Goal: Task Accomplishment & Management: Use online tool/utility

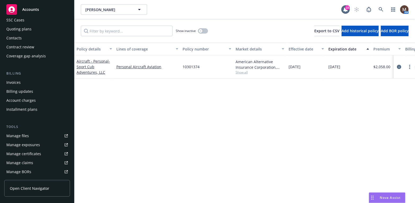
scroll to position [53, 0]
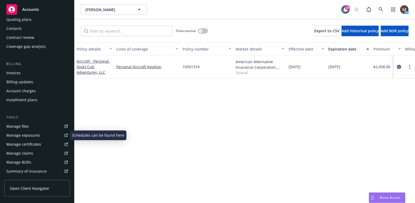
click at [33, 125] on link "Manage files" at bounding box center [37, 126] width 66 height 8
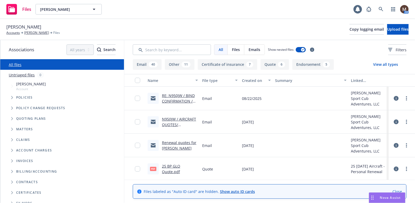
click at [229, 64] on button "Certificate of insurance 7" at bounding box center [227, 64] width 60 height 11
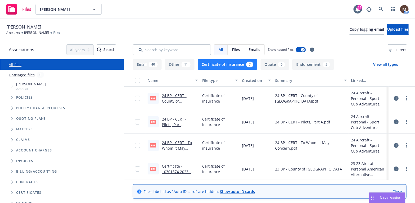
click at [176, 95] on link "24 BP - CERT - County of Sonoma.pdf.pdf" at bounding box center [180, 104] width 36 height 22
click at [44, 32] on link "[PERSON_NAME]" at bounding box center [36, 32] width 25 height 5
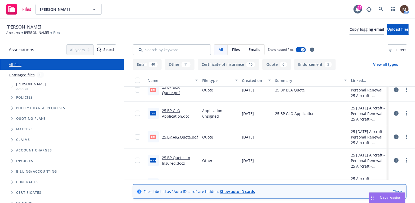
scroll to position [291, 0]
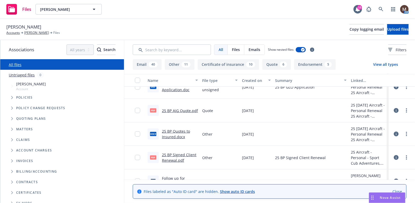
click at [169, 155] on link "25 BP Signed Client Renewal.pdf" at bounding box center [179, 157] width 34 height 11
drag, startPoint x: 46, startPoint y: 32, endPoint x: 48, endPoint y: 46, distance: 14.5
click at [46, 32] on link "Michael McDonnell" at bounding box center [36, 32] width 25 height 5
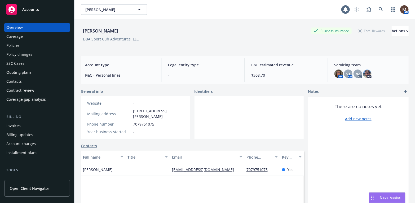
click at [16, 45] on div "Policies" at bounding box center [12, 45] width 13 height 8
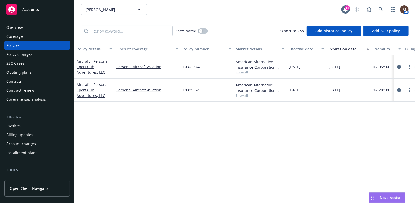
click at [20, 125] on div "Invoices" at bounding box center [36, 126] width 61 height 8
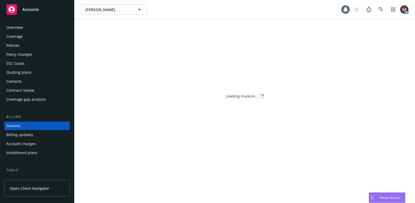
scroll to position [16, 0]
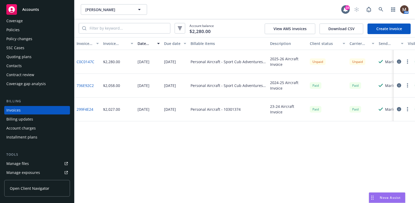
click at [407, 60] on icon "button" at bounding box center [407, 62] width 1 height 4
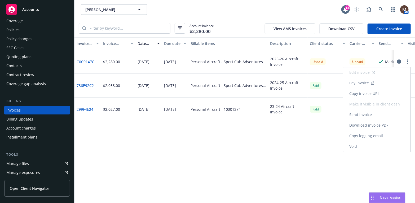
click at [381, 94] on link "Copy invoice URL" at bounding box center [377, 93] width 68 height 11
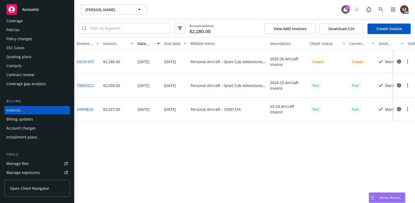
drag, startPoint x: 17, startPoint y: 28, endPoint x: 20, endPoint y: 30, distance: 3.2
click at [17, 28] on div "Policies" at bounding box center [12, 30] width 13 height 8
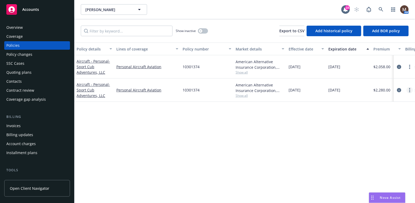
click at [408, 89] on link "more" at bounding box center [409, 90] width 6 height 6
click at [365, 162] on link "Copy logging email" at bounding box center [381, 164] width 62 height 11
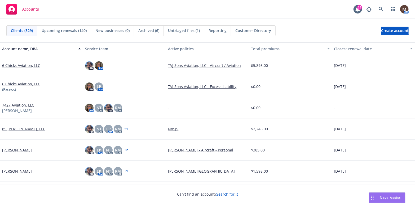
click at [61, 31] on span "Upcoming renewals (140)" at bounding box center [64, 31] width 45 height 6
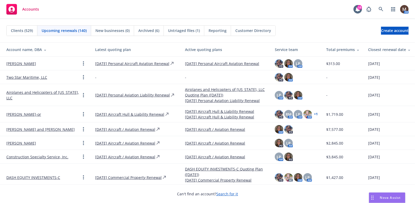
click at [374, 48] on div "Closest renewal date" at bounding box center [389, 50] width 43 height 6
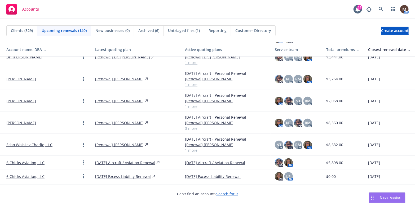
scroll to position [132, 0]
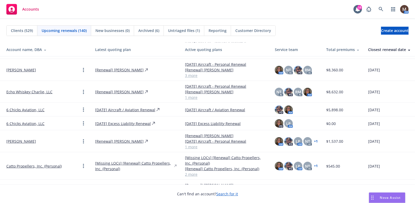
click at [26, 139] on link "Roderic Spaulding" at bounding box center [21, 142] width 30 height 6
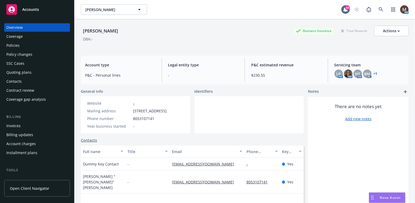
scroll to position [26, 0]
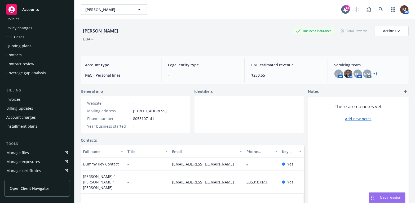
click at [30, 152] on link "Manage files" at bounding box center [37, 153] width 66 height 8
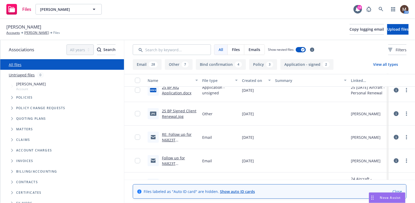
scroll to position [79, 0]
click at [177, 108] on link "25 BP Signed Client Renewal.jpg" at bounding box center [179, 112] width 34 height 11
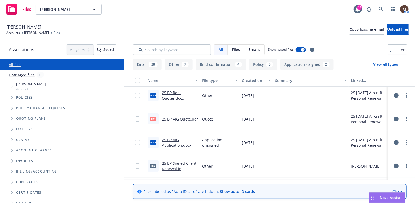
click at [176, 117] on link "25 BP AIG Quote.pdf" at bounding box center [180, 119] width 36 height 5
click at [38, 33] on link "[PERSON_NAME]" at bounding box center [36, 32] width 25 height 5
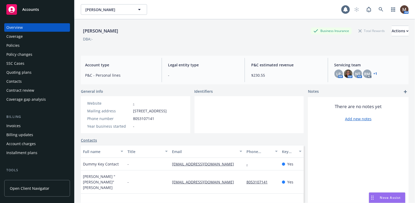
click at [19, 43] on div "Policies" at bounding box center [12, 45] width 13 height 8
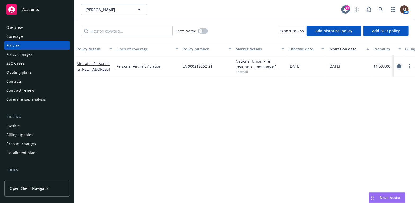
click at [399, 65] on icon "circleInformation" at bounding box center [399, 66] width 4 height 4
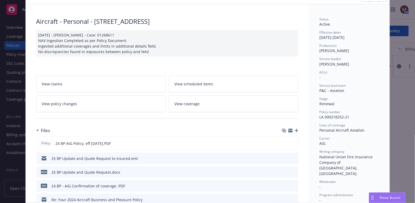
scroll to position [53, 0]
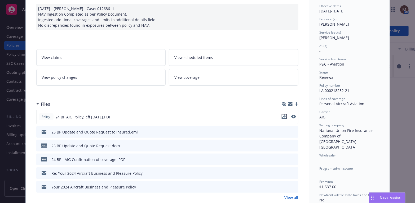
click at [282, 115] on icon "download file" at bounding box center [284, 117] width 4 height 4
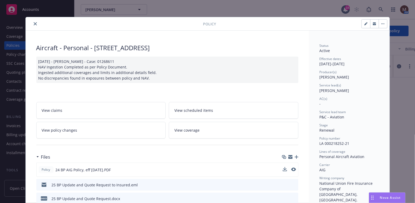
drag, startPoint x: 32, startPoint y: 23, endPoint x: 34, endPoint y: 30, distance: 7.1
click at [34, 23] on icon "close" at bounding box center [35, 23] width 3 height 3
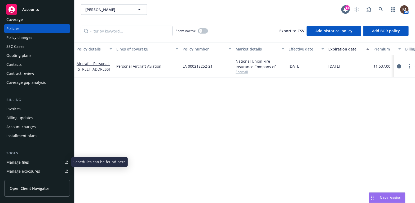
scroll to position [26, 0]
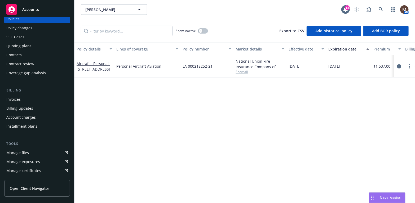
click at [24, 151] on div "Manage files" at bounding box center [17, 153] width 23 height 8
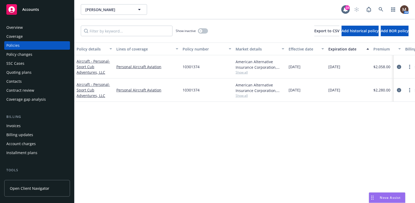
scroll to position [53, 0]
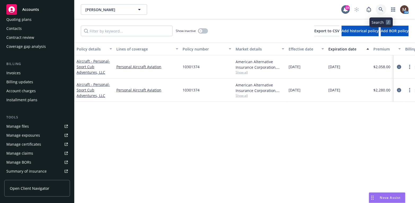
click at [381, 7] on icon at bounding box center [380, 9] width 5 height 5
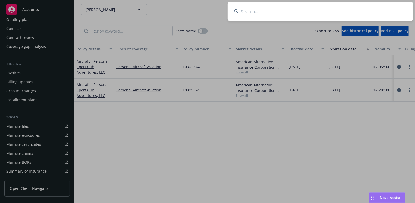
click at [243, 10] on input at bounding box center [319, 11] width 185 height 19
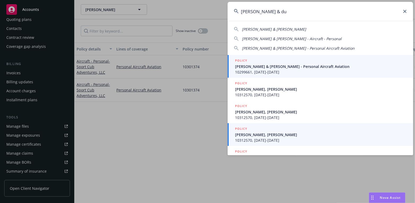
type input "[PERSON_NAME] & du"
click at [266, 132] on span "[PERSON_NAME], [PERSON_NAME]" at bounding box center [321, 135] width 172 height 6
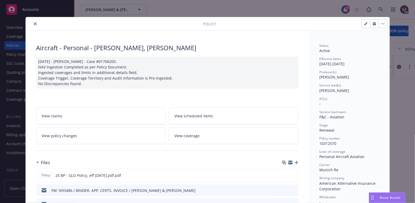
click at [34, 24] on icon "close" at bounding box center [35, 23] width 3 height 3
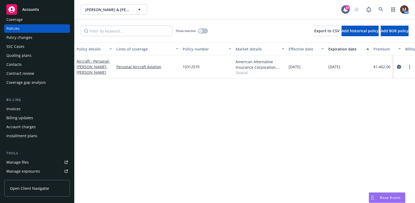
scroll to position [26, 0]
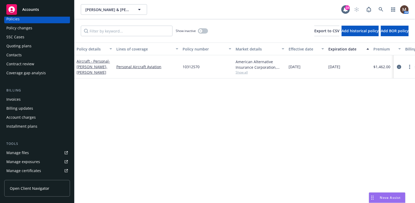
click at [27, 152] on div "Manage files" at bounding box center [17, 153] width 23 height 8
click at [22, 98] on div "Invoices" at bounding box center [36, 99] width 61 height 8
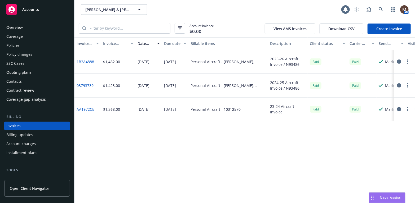
scroll to position [16, 0]
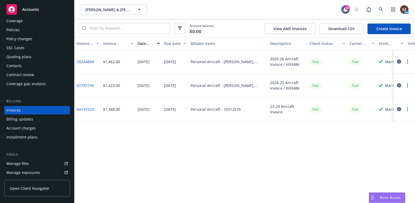
click at [15, 28] on div "Policies" at bounding box center [12, 30] width 13 height 8
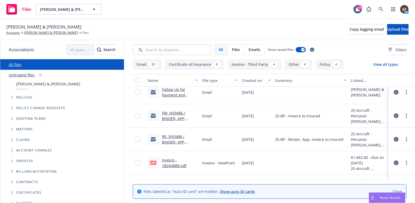
scroll to position [79, 0]
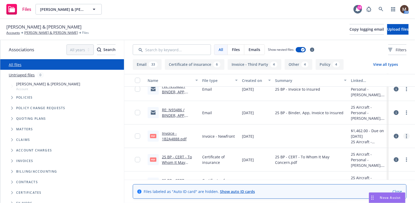
click at [403, 135] on link "more" at bounding box center [406, 136] width 6 height 6
click at [366, 168] on link "Edit" at bounding box center [379, 168] width 53 height 11
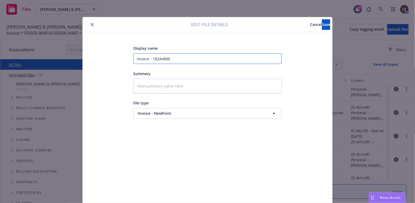
drag, startPoint x: 166, startPoint y: 55, endPoint x: 110, endPoint y: 55, distance: 56.4
click at [110, 55] on div "Display name Invoice - 1B2A4888 Summary File type Invoice - Newfront Invoice - …" at bounding box center [207, 124] width 228 height 159
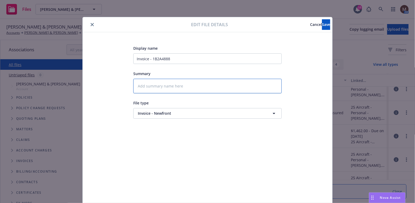
click at [142, 83] on textarea at bounding box center [207, 86] width 148 height 15
paste textarea "Invoice - 1B2A4888"
type textarea "x"
type textarea "Invoice - 1B2A4888"
click at [322, 23] on button "Save" at bounding box center [326, 24] width 8 height 11
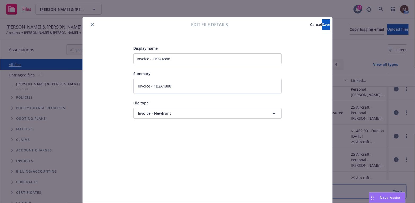
type textarea "x"
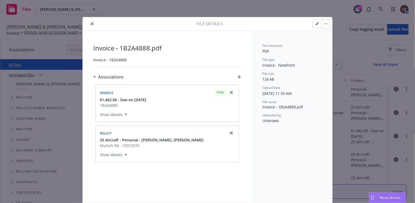
click at [91, 22] on icon "close" at bounding box center [92, 23] width 3 height 3
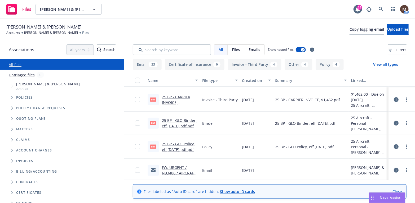
scroll to position [212, 0]
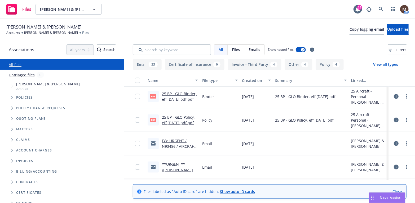
click at [177, 146] on link "FW: URGENT / N93486 / AIRCRAFT QUOTE / Roger & Duane Ablamis" at bounding box center [179, 151] width 34 height 27
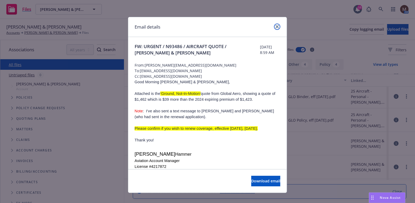
click at [275, 25] on icon "close" at bounding box center [276, 26] width 3 height 3
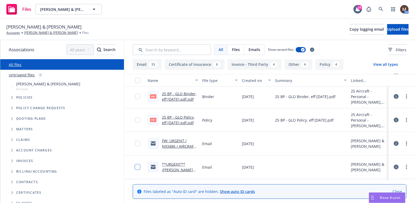
click at [135, 166] on input "checkbox" at bounding box center [137, 167] width 5 height 5
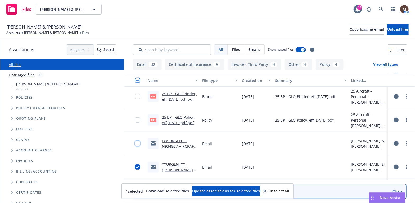
click at [135, 142] on input "checkbox" at bounding box center [137, 143] width 5 height 5
click at [249, 191] on span "Update associations for selected files" at bounding box center [226, 191] width 68 height 5
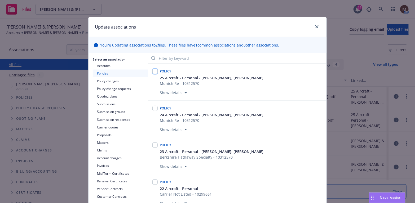
click at [152, 69] on input "checkbox" at bounding box center [154, 71] width 5 height 5
checkbox input "true"
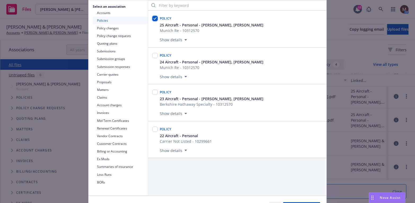
scroll to position [79, 0]
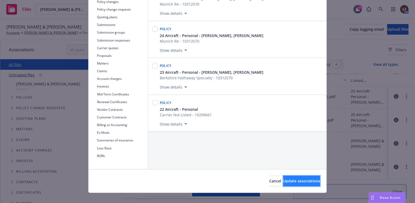
drag, startPoint x: 290, startPoint y: 178, endPoint x: 308, endPoint y: 179, distance: 18.0
click at [292, 179] on span "Update associations" at bounding box center [301, 181] width 37 height 5
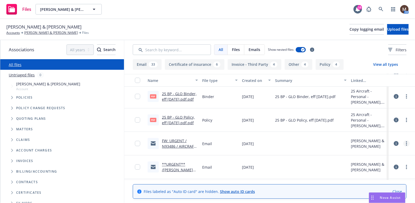
click at [403, 142] on link "more" at bounding box center [406, 144] width 6 height 6
click at [365, 173] on link "Edit" at bounding box center [379, 175] width 53 height 11
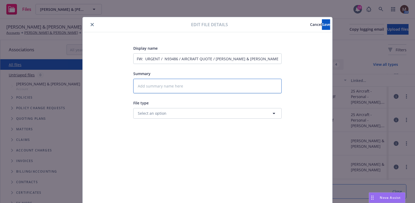
click at [159, 85] on textarea at bounding box center [207, 86] width 148 height 15
type textarea "x"
type textarea "2"
type textarea "x"
type textarea "25"
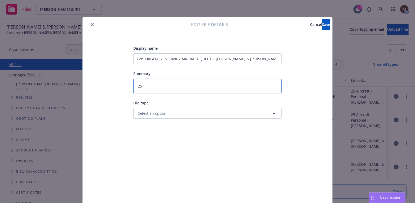
type textarea "x"
type textarea "25"
type textarea "x"
type textarea "25 B"
type textarea "x"
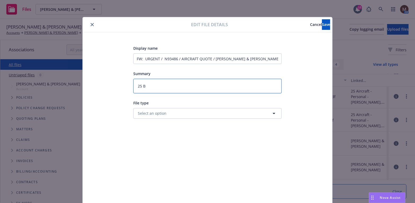
type textarea "25 BP"
type textarea "x"
type textarea "25 BP"
type textarea "x"
type textarea "25 BP -"
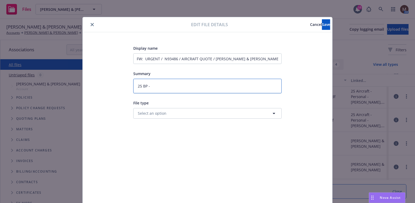
type textarea "x"
type textarea "25 BP -"
type textarea "x"
type textarea "25 BP - Q"
type textarea "x"
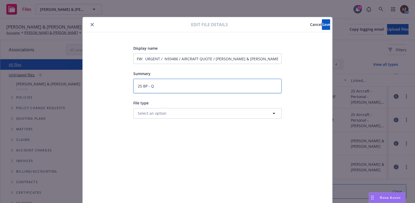
type textarea "25 BP - Qu"
type textarea "x"
type textarea "25 BP - Quo"
type textarea "x"
type textarea "25 BP - Quot"
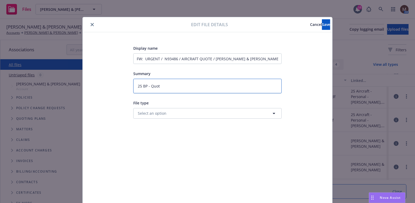
type textarea "x"
type textarea "25 BP - Quote"
type textarea "x"
type textarea "25 BP - Quotes"
type textarea "x"
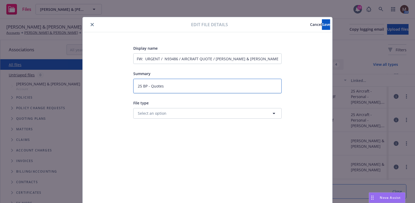
type textarea "25 BP - Quotes"
type textarea "x"
type textarea "25 BP - Quotes t"
type textarea "x"
type textarea "25 BP - Quotes to"
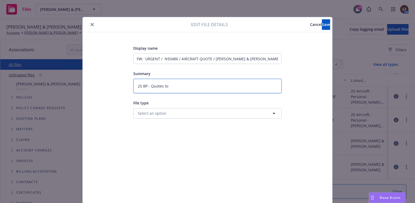
type textarea "x"
type textarea "25 BP - Quotes to"
type textarea "x"
type textarea "25 BP - Quotes to i"
type textarea "x"
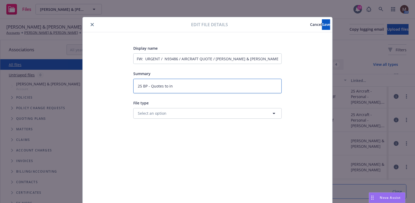
type textarea "25 BP - Quotes to ins"
type textarea "x"
type textarea "25 BP - Quotes to insu"
type textarea "x"
type textarea "25 BP - Quotes to insur"
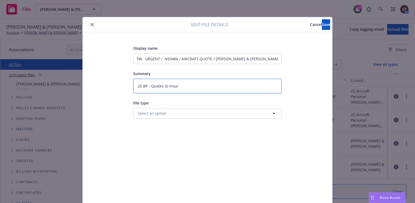
type textarea "x"
type textarea "25 BP - Quotes to insure"
type textarea "x"
type textarea "25 BP - Quotes to insured"
type textarea "x"
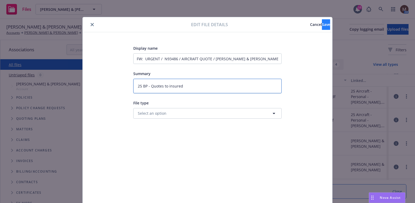
type textarea "25 BP - Quotes to insured"
click at [322, 24] on span "Save" at bounding box center [326, 24] width 8 height 5
type textarea "x"
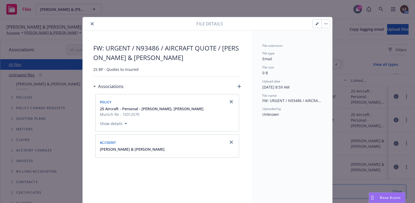
drag, startPoint x: 91, startPoint y: 22, endPoint x: 113, endPoint y: 47, distance: 32.7
click at [91, 22] on icon "close" at bounding box center [92, 23] width 3 height 3
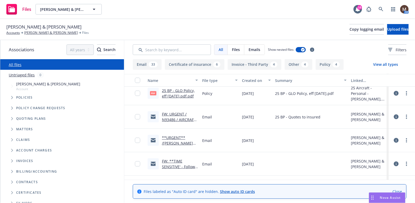
scroll to position [265, 0]
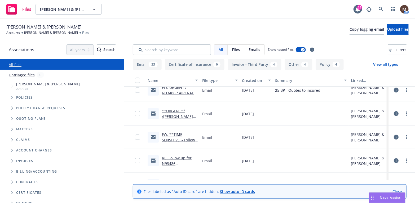
click at [173, 117] on link "**URGENT** /GNIM Renewal Quote / Roger Ablamis & Duane Ablamis" at bounding box center [178, 122] width 33 height 27
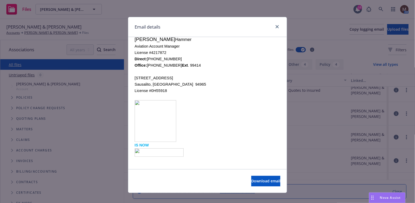
scroll to position [157, 0]
click at [274, 25] on link "close" at bounding box center [277, 27] width 6 height 6
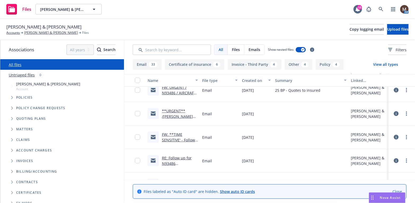
click at [180, 116] on link "**URGENT** /GNIM Renewal Quote / Roger Ablamis & Duane Ablamis" at bounding box center [178, 122] width 33 height 27
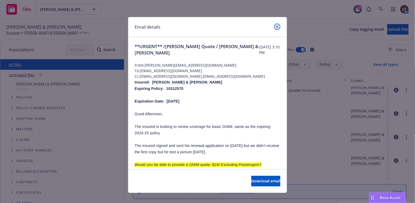
click at [275, 26] on icon "close" at bounding box center [276, 26] width 3 height 3
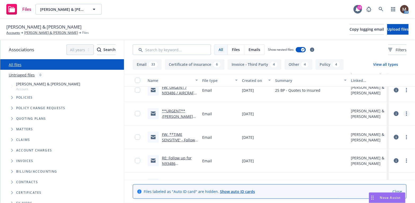
click at [406, 113] on icon "more" at bounding box center [406, 114] width 1 height 4
drag, startPoint x: 135, startPoint y: 160, endPoint x: 132, endPoint y: 148, distance: 12.1
click at [135, 159] on input "checkbox" at bounding box center [137, 160] width 5 height 5
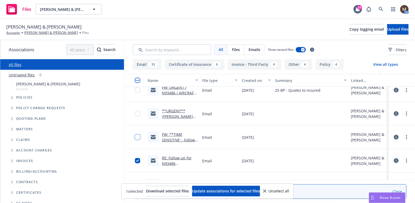
drag, startPoint x: 132, startPoint y: 136, endPoint x: 134, endPoint y: 122, distance: 13.4
click at [135, 135] on input "checkbox" at bounding box center [137, 137] width 5 height 5
click at [135, 113] on input "checkbox" at bounding box center [137, 113] width 5 height 5
click at [220, 192] on span "Update associations for selected files" at bounding box center [226, 191] width 68 height 5
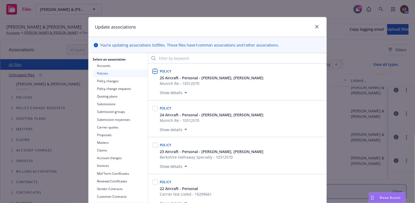
click at [155, 70] on input "checkbox" at bounding box center [154, 71] width 5 height 5
checkbox input "true"
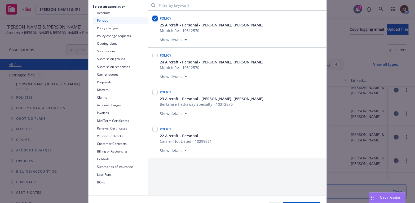
scroll to position [79, 0]
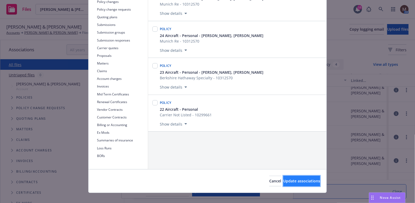
click at [302, 177] on button "Update associations" at bounding box center [301, 181] width 37 height 11
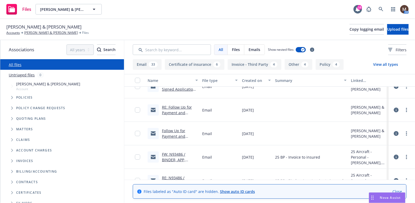
scroll to position [0, 0]
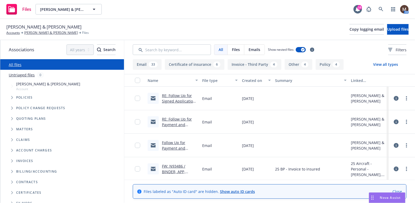
click at [179, 100] on link "RE: Follow Up for Signed Application for Your 2025 Aircraft Business and Pleasu…" at bounding box center [179, 106] width 34 height 27
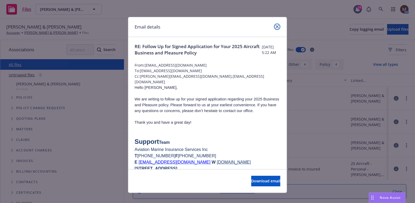
click at [276, 25] on icon "close" at bounding box center [276, 26] width 3 height 3
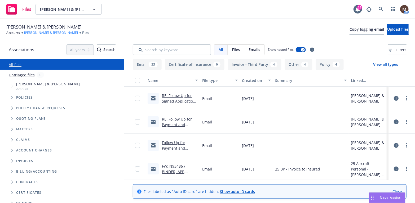
click at [54, 32] on link "Roger & Duane Ablamis" at bounding box center [51, 32] width 54 height 5
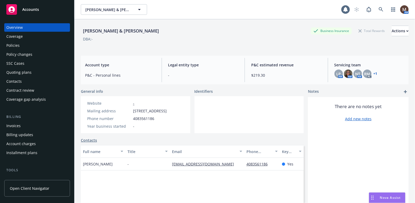
click at [15, 125] on div "Invoices" at bounding box center [13, 126] width 14 height 8
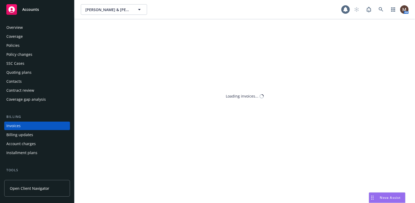
scroll to position [16, 0]
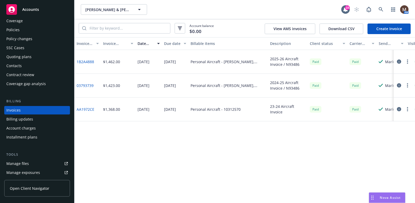
click at [15, 28] on div "Policies" at bounding box center [12, 30] width 13 height 8
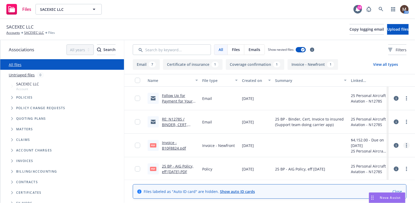
click at [406, 144] on circle "more" at bounding box center [406, 143] width 1 height 1
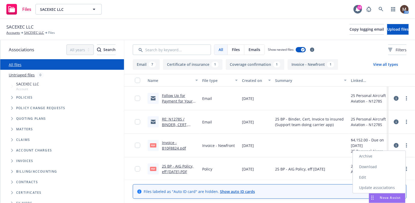
click at [365, 174] on link "Edit" at bounding box center [379, 177] width 53 height 11
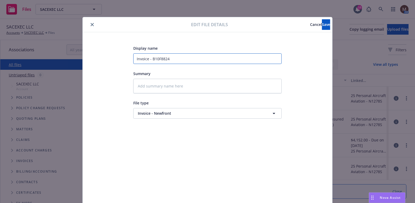
drag, startPoint x: 171, startPoint y: 59, endPoint x: 131, endPoint y: 60, distance: 40.5
click at [131, 60] on div "Display name Invoice - B10F8824 Summary File type Invoice - Newfront Invoice - …" at bounding box center [207, 124] width 228 height 159
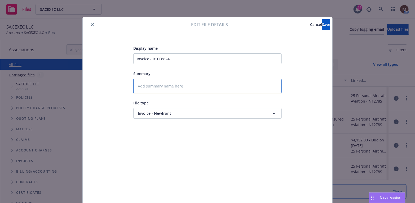
click at [152, 87] on textarea at bounding box center [207, 86] width 148 height 15
paste textarea "Invoice - B10F8824"
type textarea "x"
type textarea "Invoice - B10F8824"
click at [322, 22] on span "Save" at bounding box center [326, 24] width 8 height 5
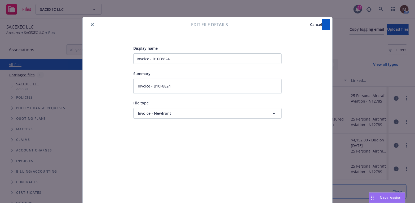
type textarea "x"
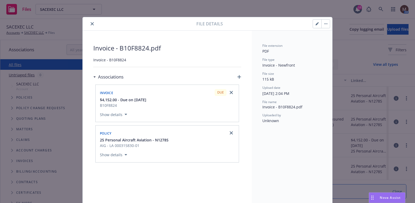
click at [91, 24] on icon "close" at bounding box center [92, 23] width 3 height 3
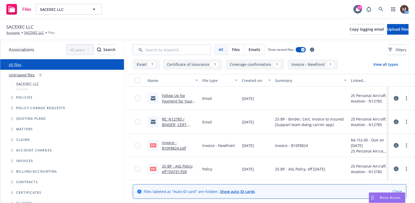
click at [173, 101] on link "Follow Up for Payment for Your 2025 Aircraft Business and Pleasure Policy" at bounding box center [177, 106] width 31 height 27
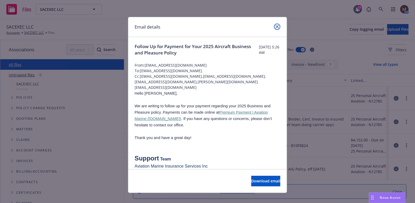
click at [275, 26] on icon "close" at bounding box center [276, 26] width 3 height 3
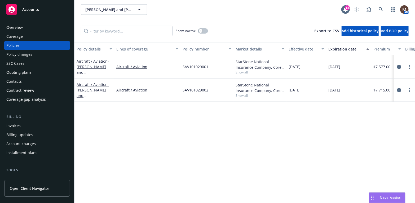
scroll to position [26, 0]
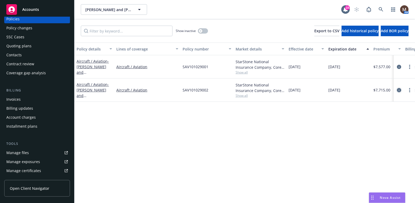
click at [399, 89] on icon "circleInformation" at bounding box center [399, 90] width 4 height 4
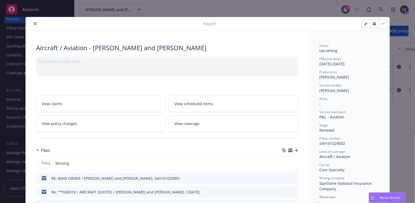
click at [296, 150] on icon "button" at bounding box center [296, 151] width 4 height 4
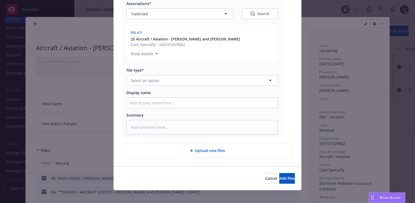
scroll to position [89, 0]
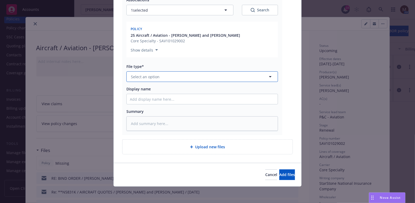
click at [268, 75] on icon "button" at bounding box center [270, 77] width 6 height 6
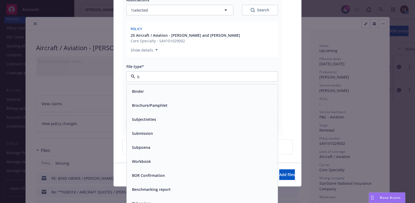
type input "bi"
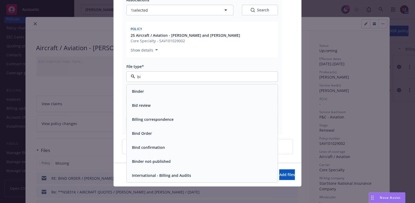
click at [149, 89] on div "Binder" at bounding box center [202, 92] width 145 height 8
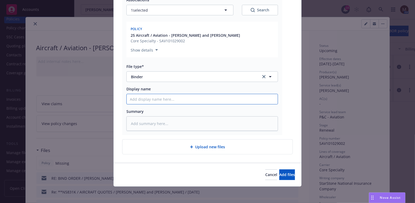
click at [136, 98] on input "Display name" at bounding box center [202, 99] width 151 height 10
type textarea "x"
type input "2"
type textarea "x"
type input "25"
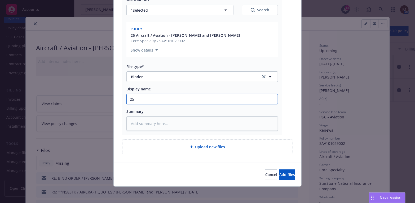
type textarea "x"
type input "25"
type textarea "x"
type input "25 B"
type textarea "x"
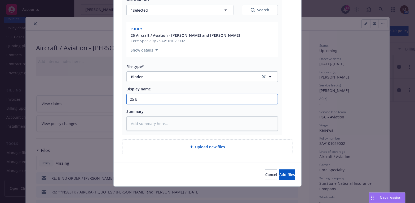
type input "25 BP"
type textarea "x"
type input "25 BP"
type textarea "x"
type input "25 BP -"
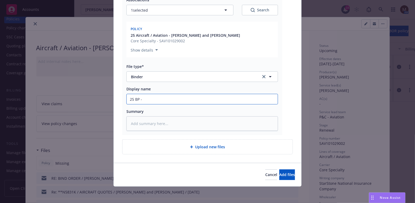
type textarea "x"
type input "25 BP -"
type textarea "x"
type input "25 BP - L"
type textarea "x"
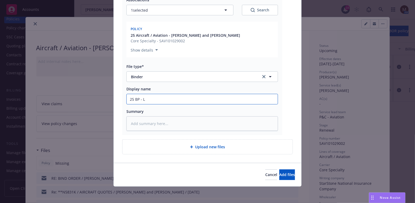
type input "25 BP - LA"
type textarea "x"
type input "25 BP - LAU"
type textarea "x"
type input "25 BP - LAU"
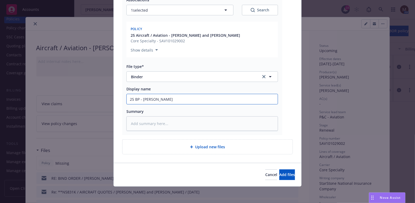
type textarea "x"
type input "25 BP - LAU B"
type textarea "x"
type input "25 BP - LAU Bi"
type textarea "x"
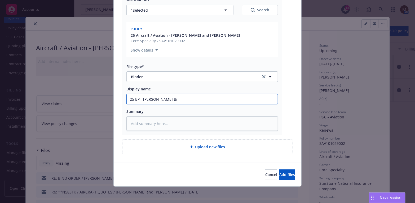
type input "25 BP - LAU Bin"
type textarea "x"
type input "25 BP - LAU Bind"
type textarea "x"
type input "25 BP - LAU Binde"
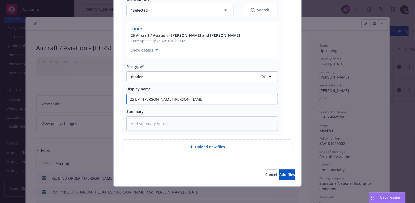
type textarea "x"
type input "25 BP - LAU Binder"
type textarea "x"
type input "25 BP - LAU Binder,"
type textarea "x"
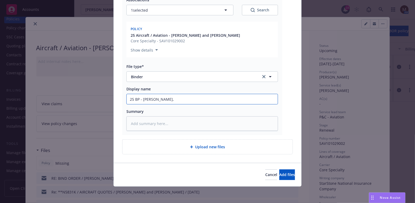
type input "25 BP - LAU Binder,"
type textarea "x"
type input "25 BP - LAU Binder, e"
type textarea "x"
type input "25 BP - LAU Binder, ef"
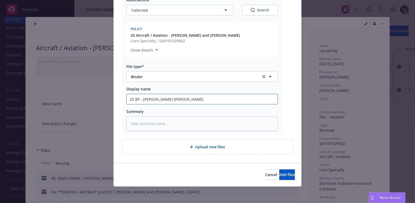
type textarea "x"
type input "25 BP - LAU Binder, eff"
type textarea "x"
type input "25 BP - LAU Binder, eff"
type textarea "x"
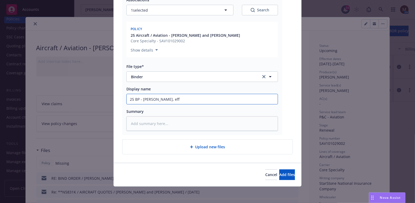
type input "25 BP - LAU Binder, eff 0"
type textarea "x"
type input "25 BP - LAU Binder, eff 08"
type textarea "x"
type input "25 BP - LAU Binder, eff 08."
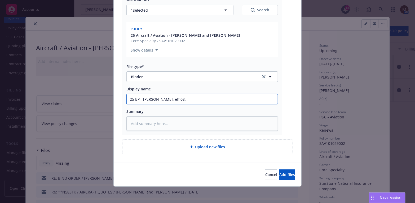
type textarea "x"
type input "25 BP - LAU Binder, eff 08.2"
type textarea "x"
type input "25 BP - LAU Binder, eff 08.28"
type textarea "x"
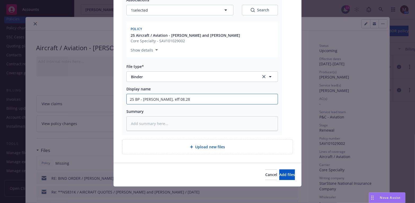
type input "25 BP - LAU Binder, eff 08.28."
type textarea "x"
type input "25 BP - LAU Binder, eff 08.28.2"
type textarea "x"
type input "25 BP - LAU Binder, eff 08.28.20"
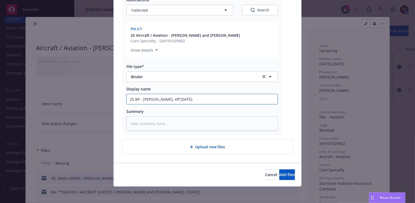
type textarea "x"
type input "25 BP - LAU Binder, eff 08.28.202"
type textarea "x"
drag, startPoint x: 197, startPoint y: 100, endPoint x: 111, endPoint y: 100, distance: 86.0
click at [111, 100] on div "Add files The uploaded files will be associated with 25 Aircraft / Aviation - S…" at bounding box center [207, 101] width 415 height 203
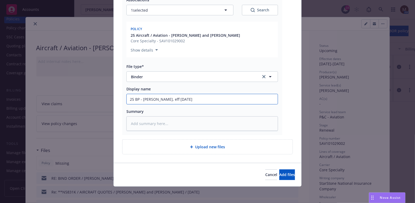
type input "25 BP - LAU Binder, eff 08.28.2025"
click at [135, 127] on textarea at bounding box center [201, 123] width 151 height 15
paste textarea "25 BP - LAU Binder, eff 08.28.2025"
type textarea "x"
type textarea "25 BP - LAU Binder, eff 08.28.2025"
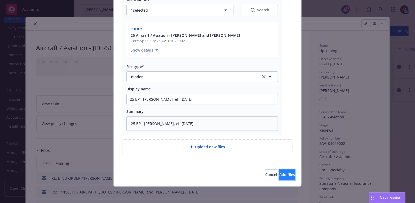
click at [279, 175] on span "Add files" at bounding box center [287, 174] width 16 height 5
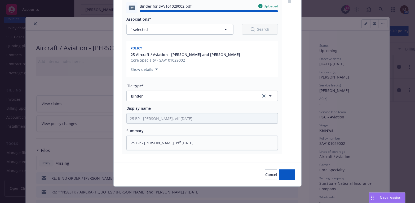
type textarea "x"
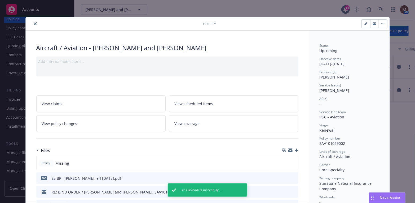
click at [34, 23] on icon "close" at bounding box center [35, 23] width 3 height 3
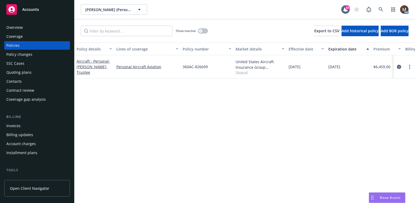
scroll to position [26, 0]
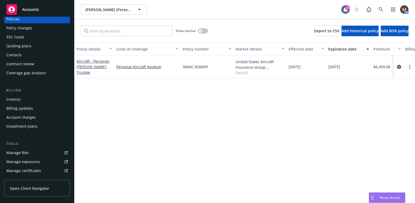
click at [24, 99] on div "Invoices" at bounding box center [36, 99] width 61 height 8
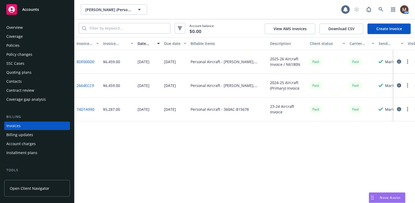
scroll to position [16, 0]
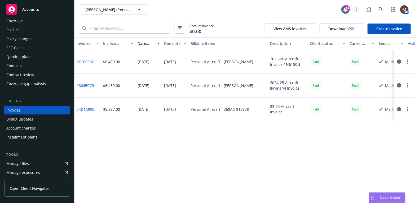
click at [17, 29] on div "Policies" at bounding box center [12, 30] width 13 height 8
